Goal: Navigation & Orientation: Understand site structure

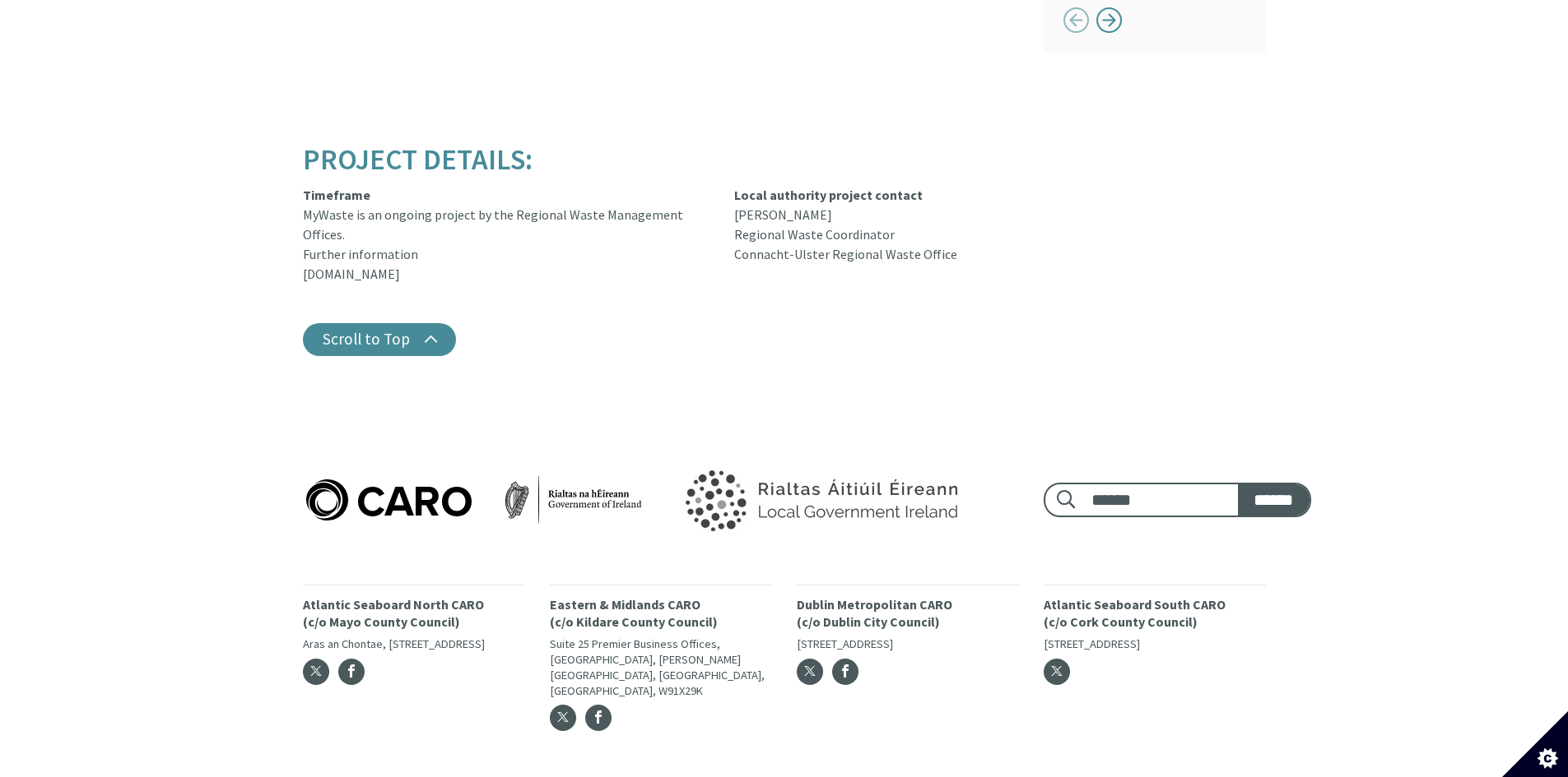
scroll to position [1801, 0]
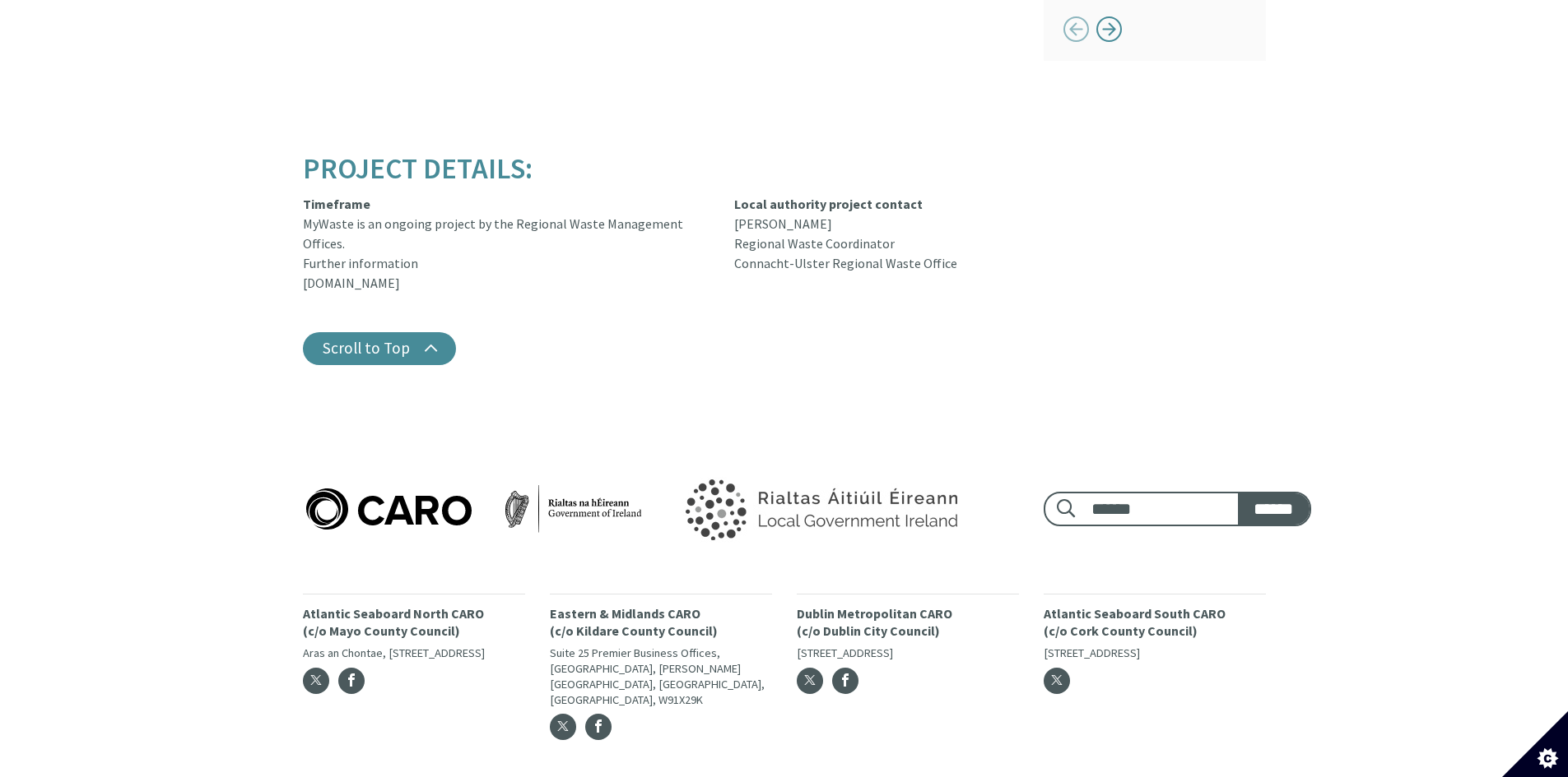
click at [813, 605] on p "Dublin Metropolitan CARO (c/o Dublin City Council)" at bounding box center [908, 623] width 222 height 35
click at [835, 605] on p "Dublin Metropolitan CARO (c/o Dublin City Council)" at bounding box center [908, 623] width 222 height 35
click at [881, 605] on p "Dublin Metropolitan CARO (c/o Dublin City Council)" at bounding box center [908, 623] width 222 height 35
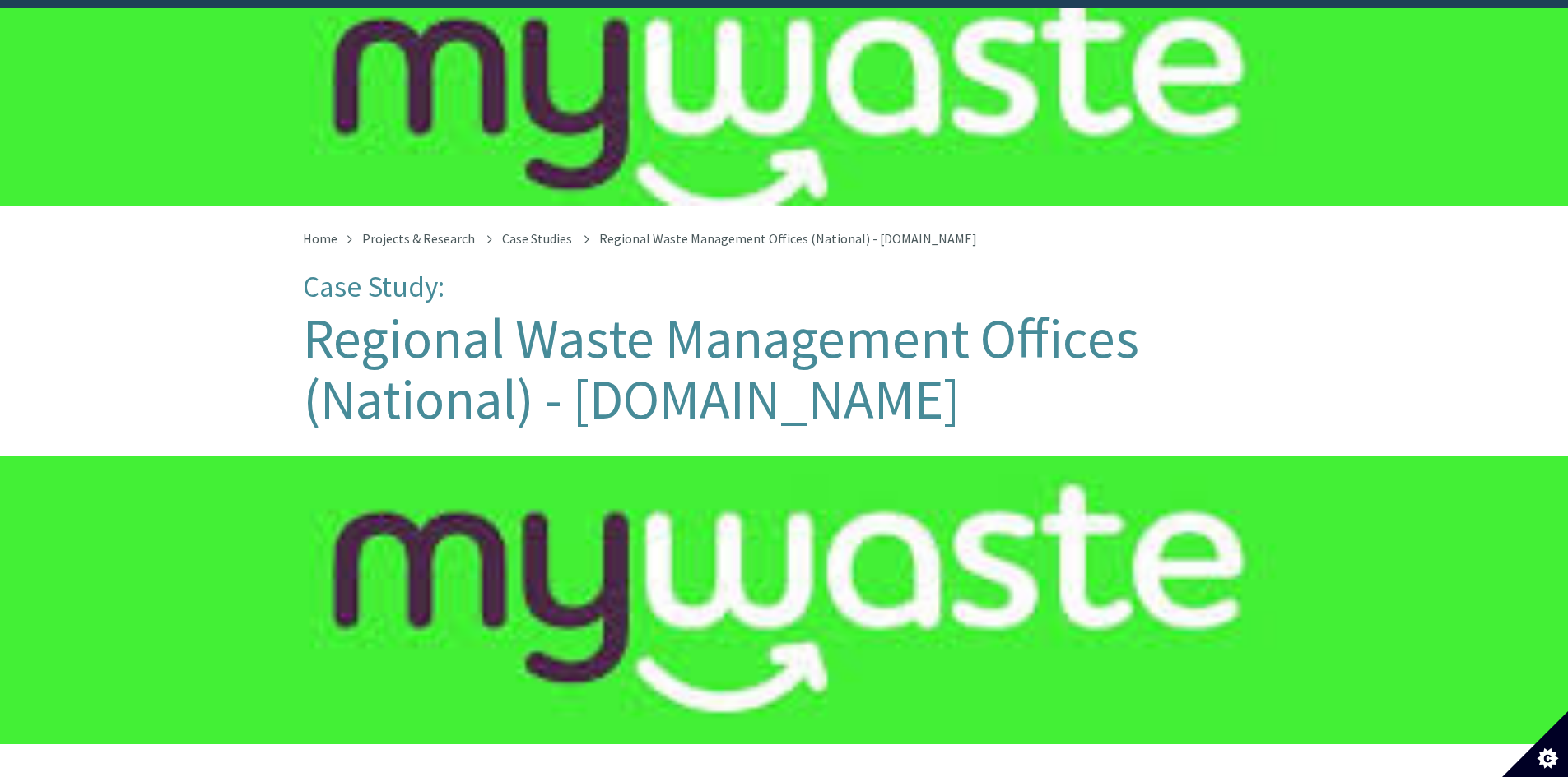
scroll to position [0, 0]
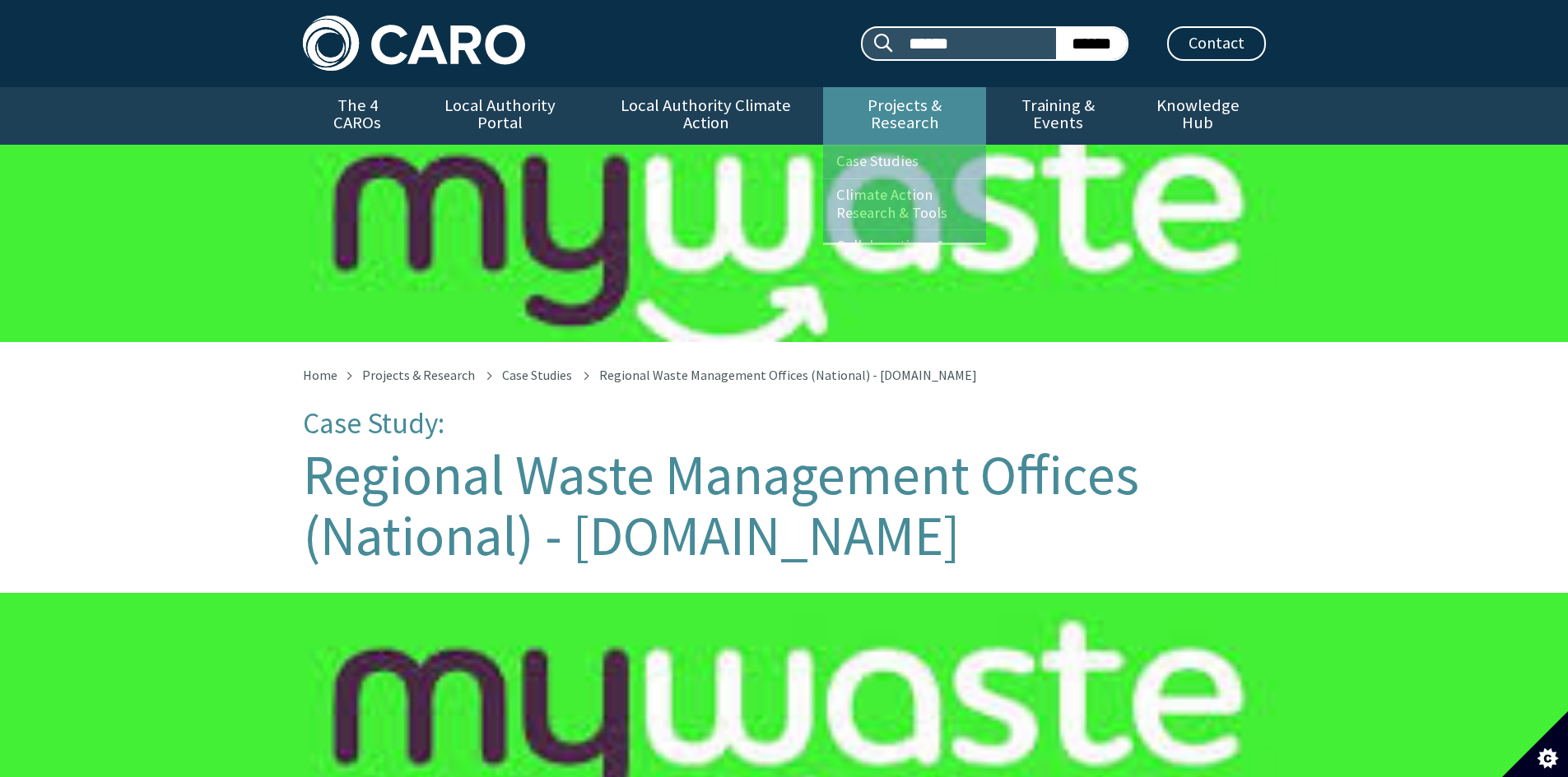
click at [909, 106] on link "Projects & Research" at bounding box center [904, 116] width 163 height 57
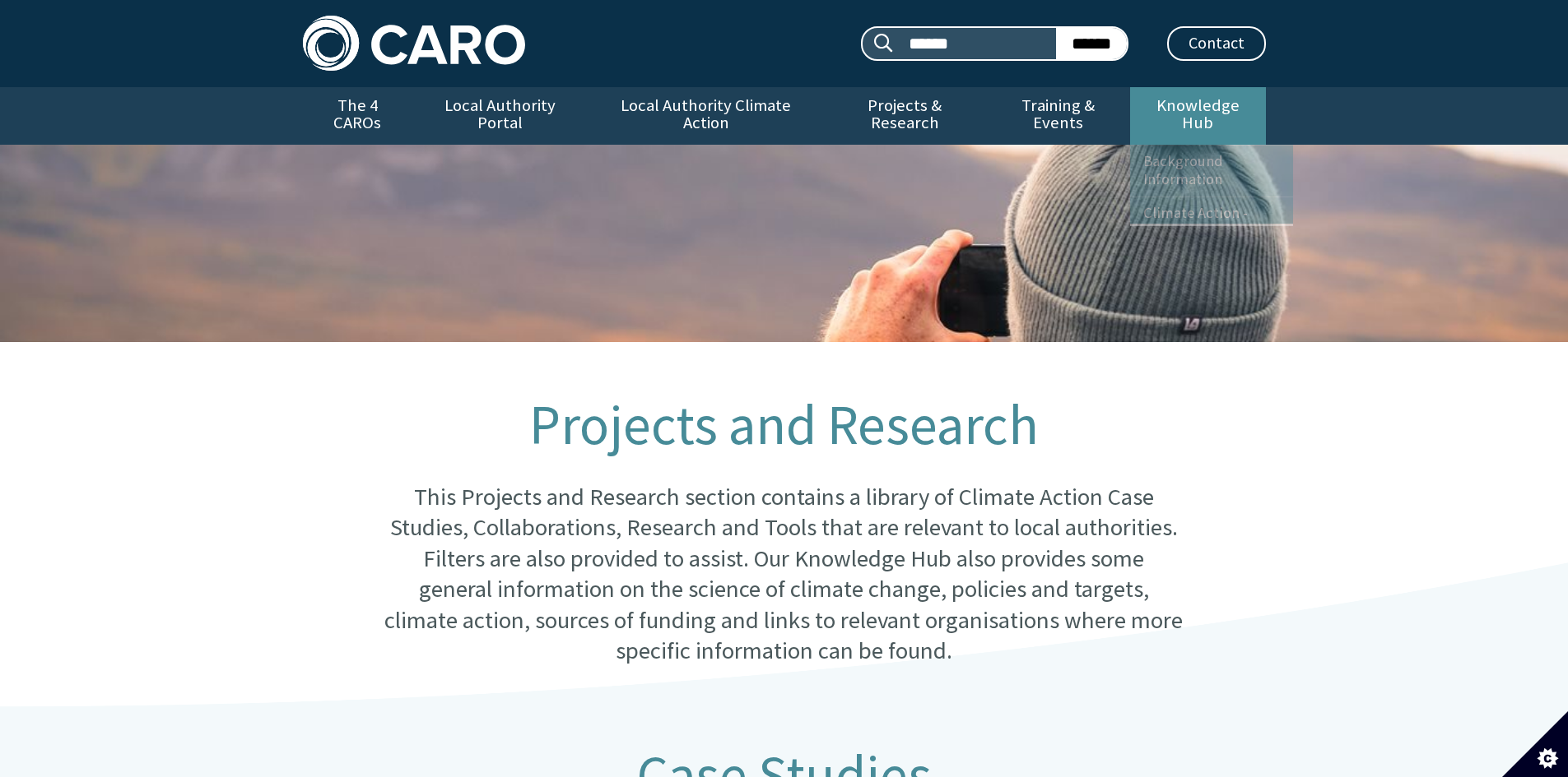
click at [1209, 111] on link "Knowledge Hub" at bounding box center [1197, 116] width 135 height 57
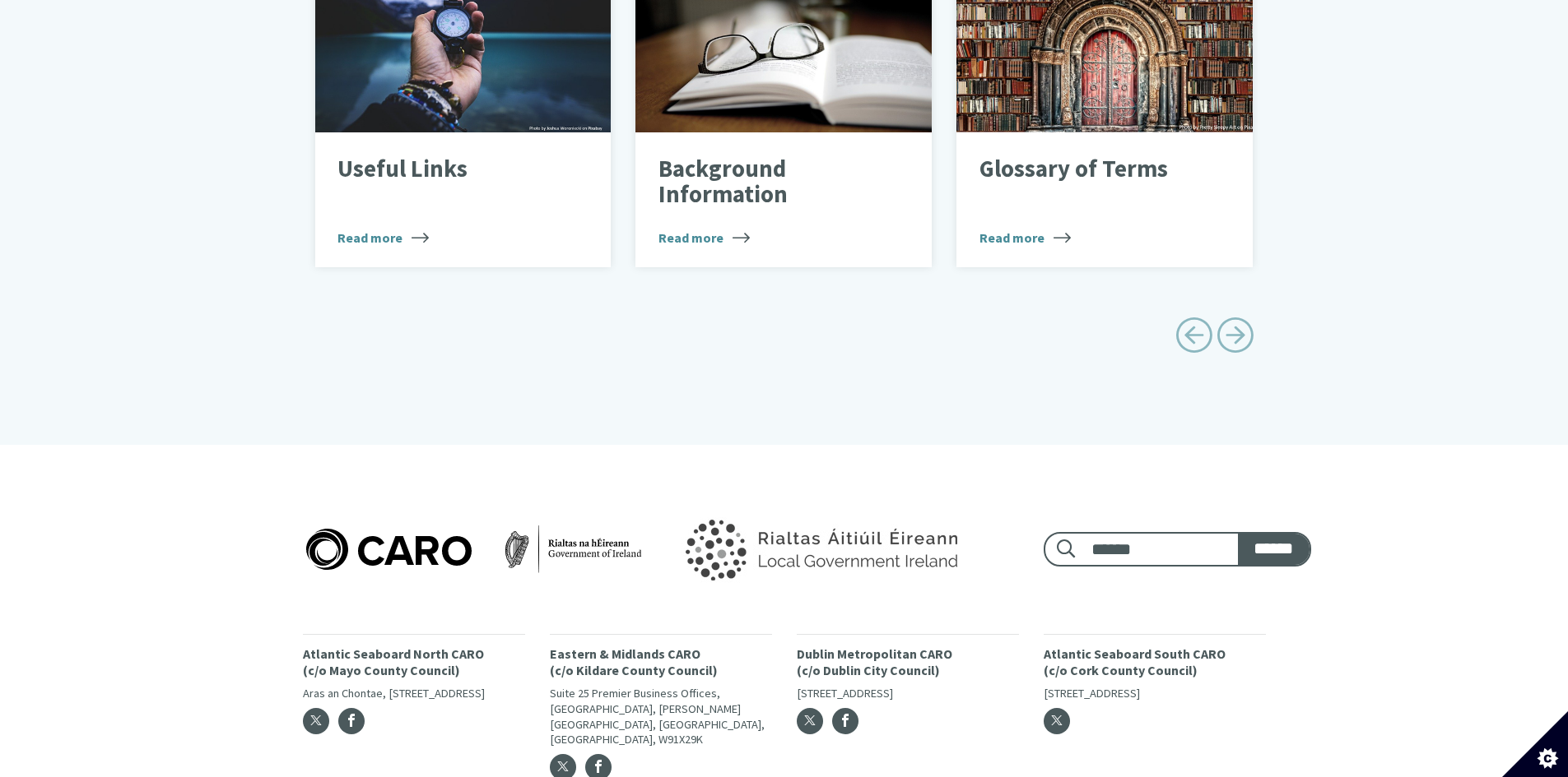
scroll to position [1062, 0]
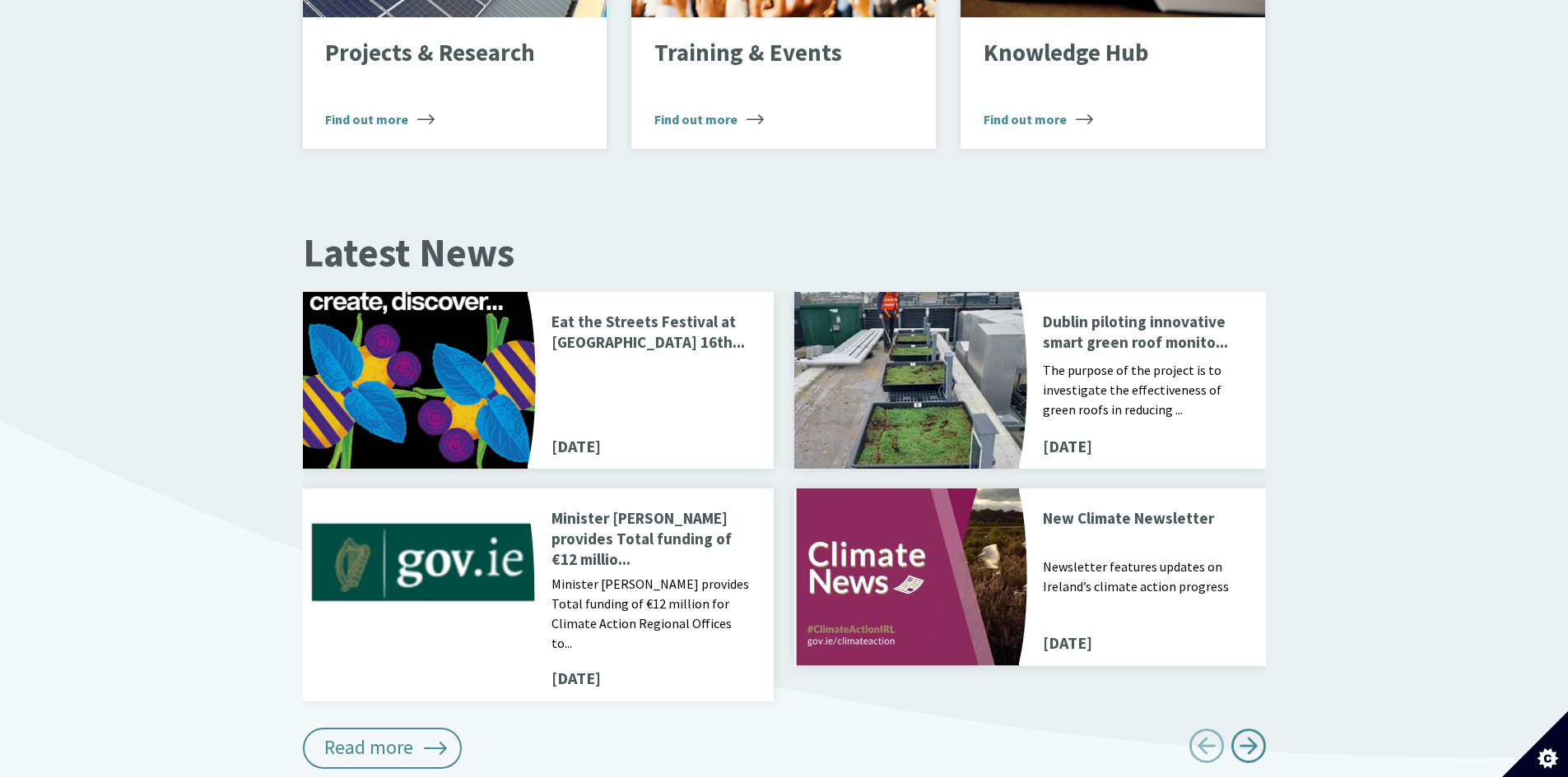
scroll to position [1645, 0]
click at [413, 727] on link "Read more" at bounding box center [383, 747] width 160 height 41
